Goal: Transaction & Acquisition: Purchase product/service

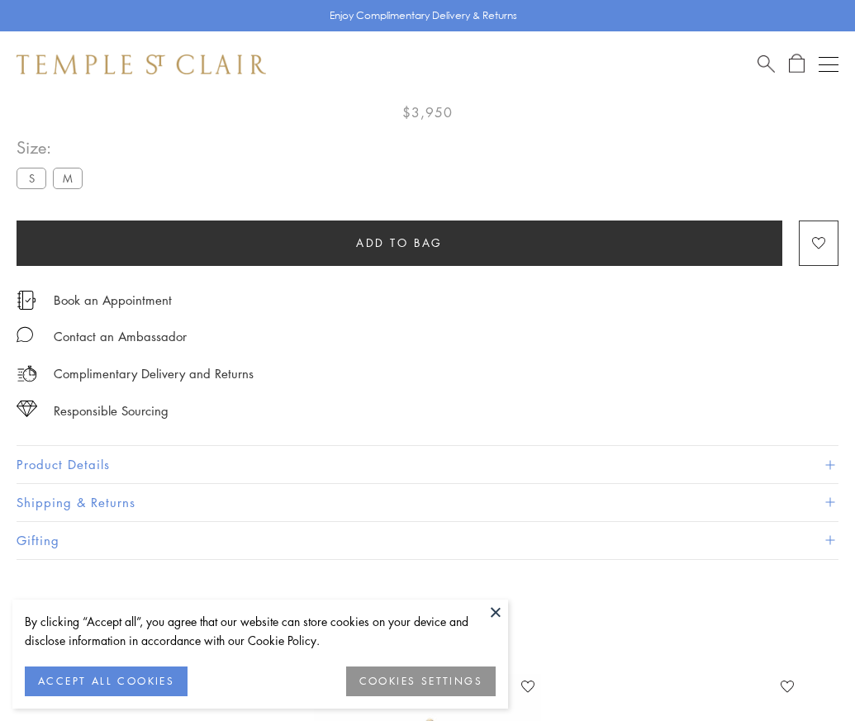
click at [399, 234] on span "Add to bag" at bounding box center [399, 243] width 87 height 18
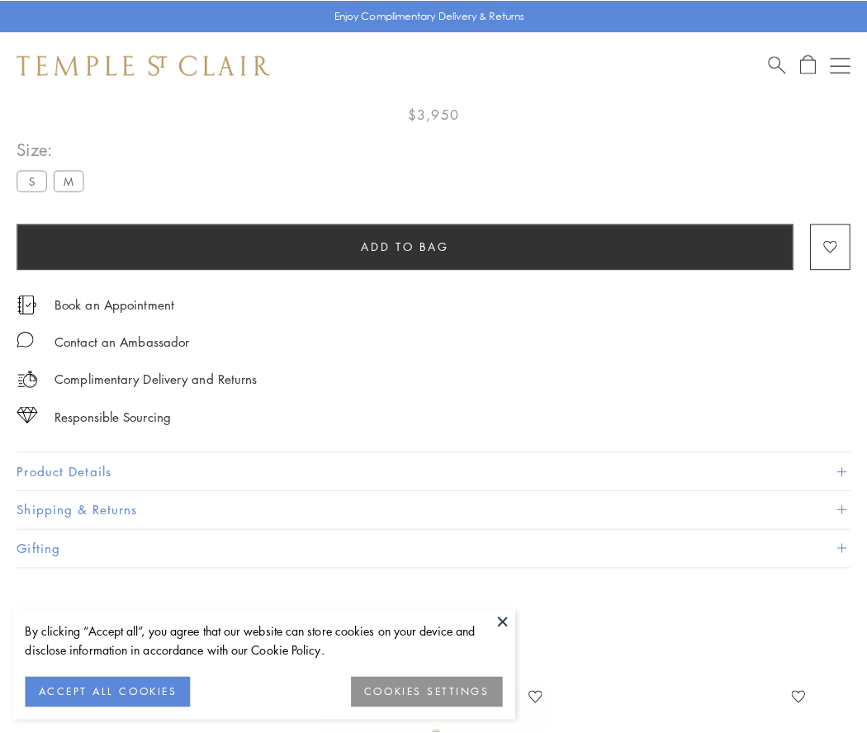
scroll to position [97, 0]
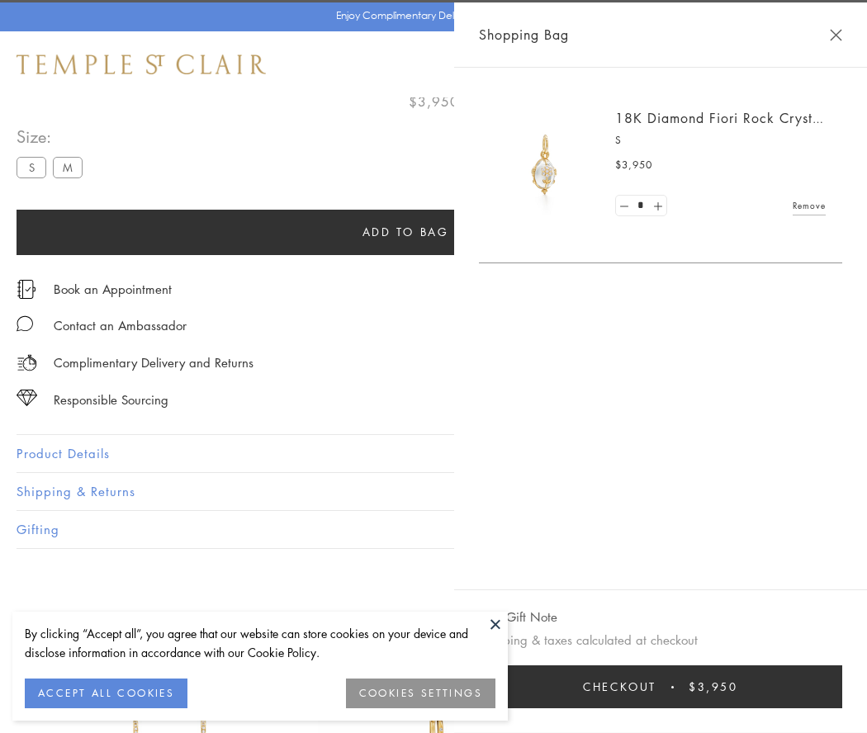
click at [827, 687] on button "Checkout $3,950" at bounding box center [660, 687] width 363 height 43
